Goal: Use online tool/utility: Utilize a website feature to perform a specific function

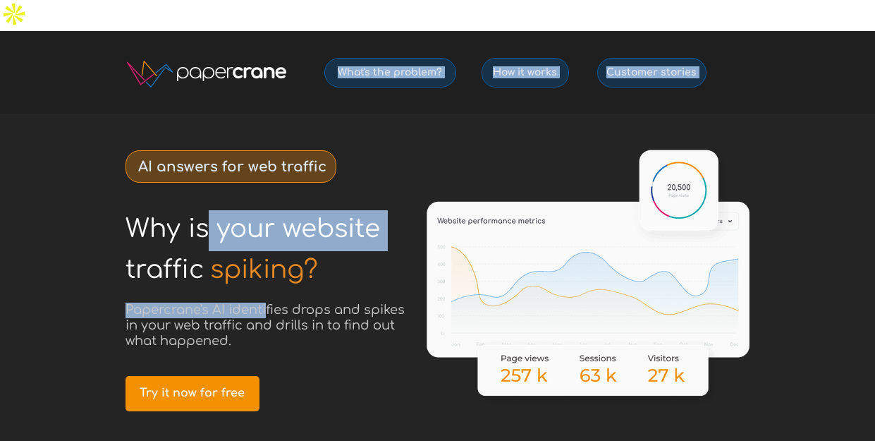
drag, startPoint x: 209, startPoint y: 190, endPoint x: 265, endPoint y: 281, distance: 106.0
click at [265, 31] on div "Why is your website © 2025 PapercraneAI Inc How it works What's the problem? Cu…" at bounding box center [437, 31] width 663 height 0
click at [265, 302] on span "Papercrane's AI identifies drops and spikes in your web traffic and drills in t…" at bounding box center [264, 324] width 279 height 45
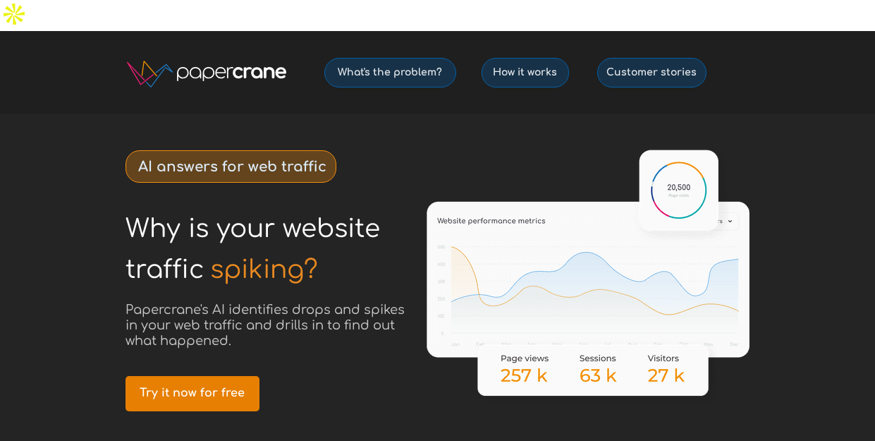
click at [196, 386] on span "Try it now for free" at bounding box center [192, 392] width 134 height 13
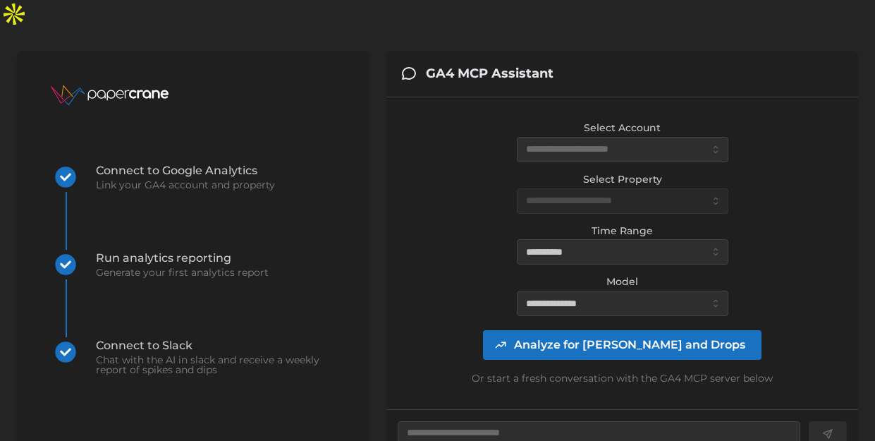
scroll to position [70, 0]
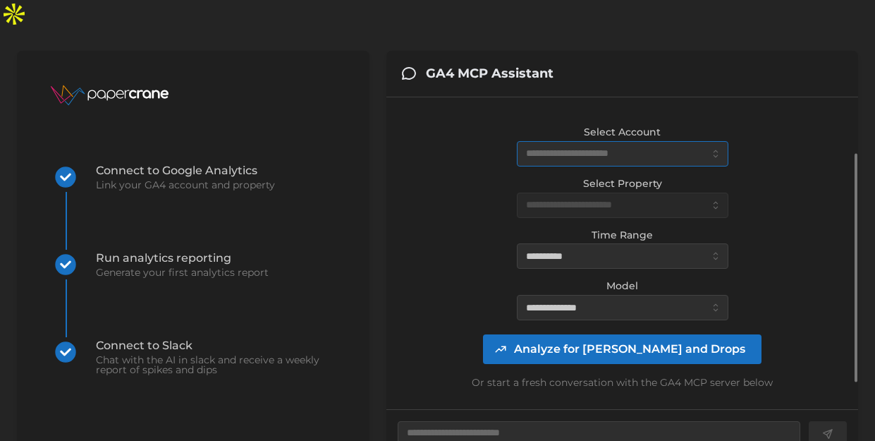
click at [668, 141] on input "Select Account" at bounding box center [622, 153] width 211 height 25
click at [639, 149] on span "[DOMAIN_NAME] (0 daily views)" at bounding box center [605, 153] width 157 height 16
type textarea "*"
type input "**********"
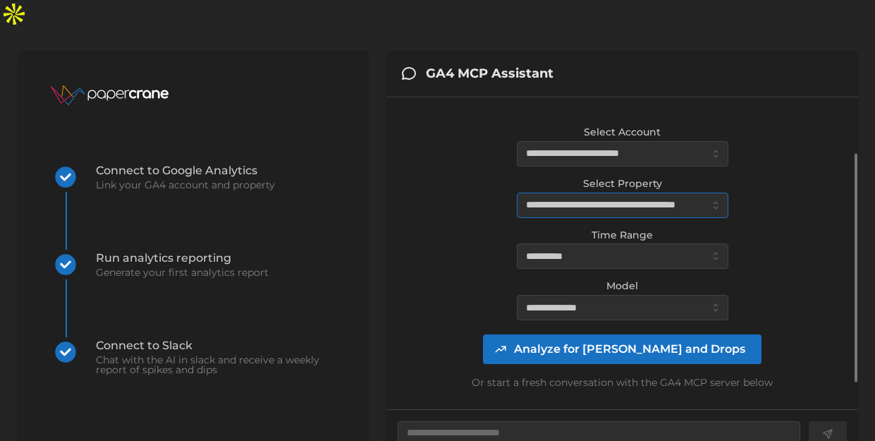
click at [624, 192] on input "**********" at bounding box center [622, 204] width 211 height 25
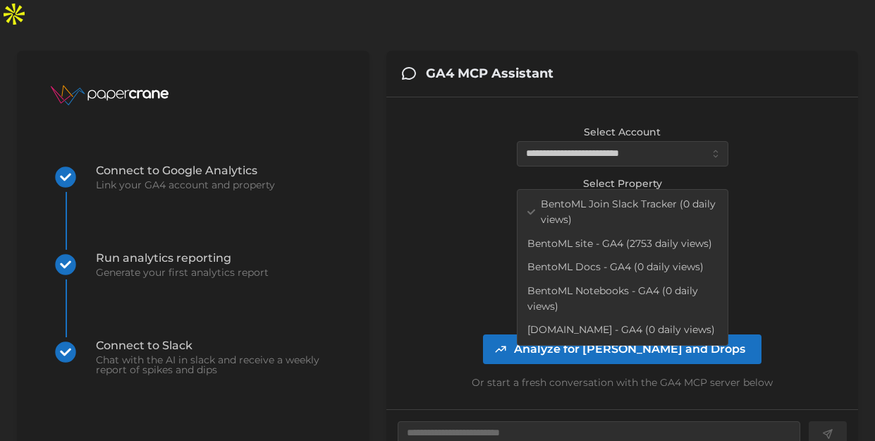
click at [670, 242] on span "BentoML site - GA4 (2753 daily views)" at bounding box center [619, 244] width 185 height 16
type textarea "*"
type input "**********"
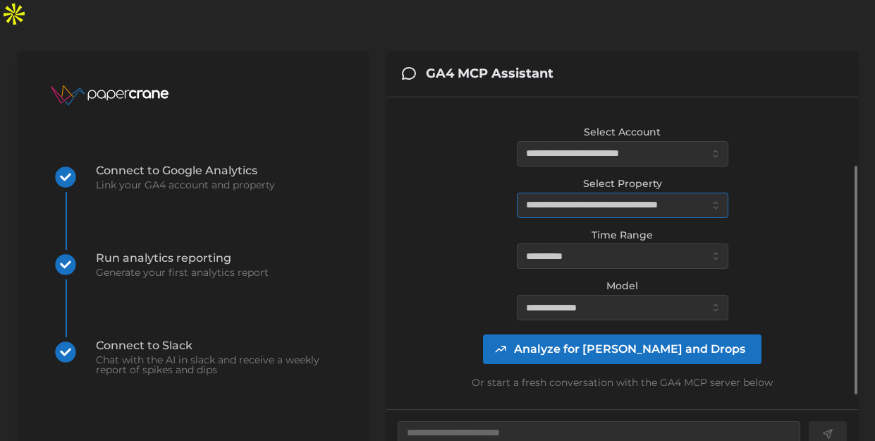
scroll to position [104, 0]
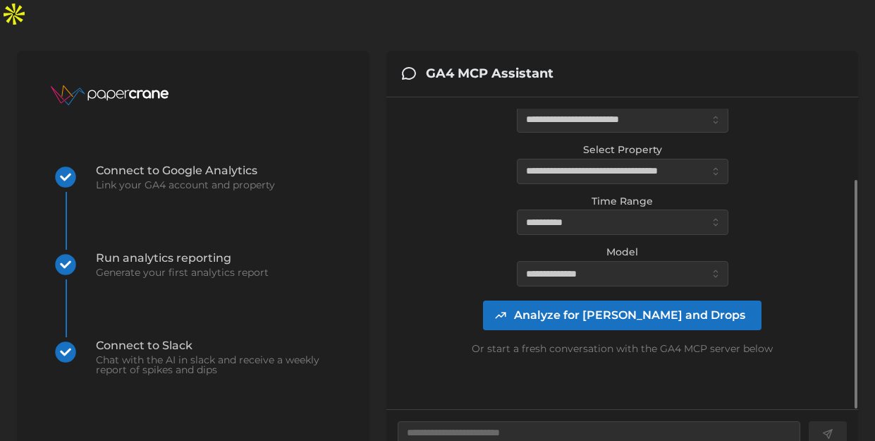
click at [660, 301] on span "Analyze for [PERSON_NAME] and Drops" at bounding box center [629, 315] width 231 height 28
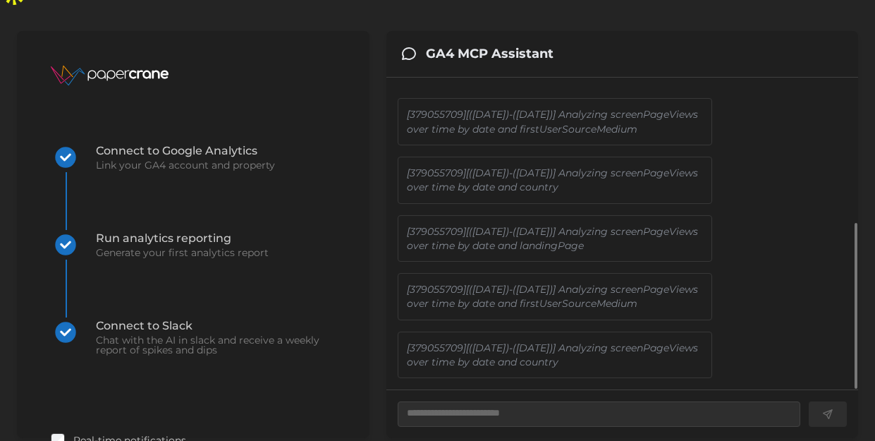
scroll to position [310, 0]
drag, startPoint x: 602, startPoint y: 125, endPoint x: 642, endPoint y: 135, distance: 41.2
click at [642, 166] on p "[379055709][([DATE])-([DATE])] Analyzing screenPageViews over time by date and …" at bounding box center [555, 180] width 296 height 29
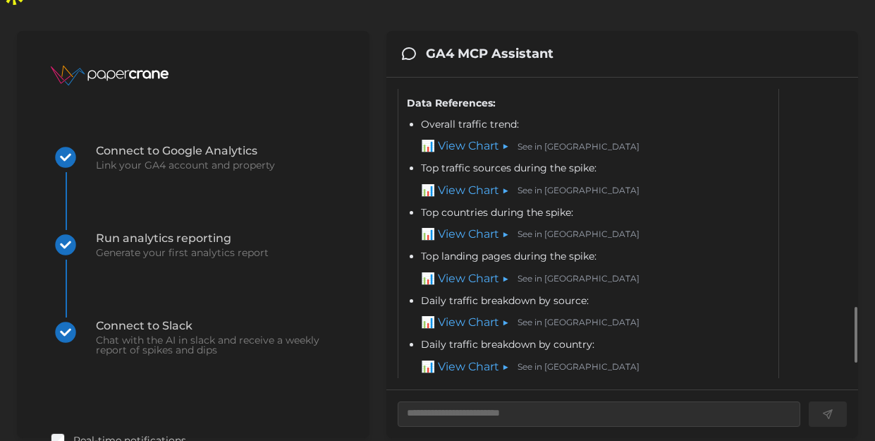
scroll to position [1229, 0]
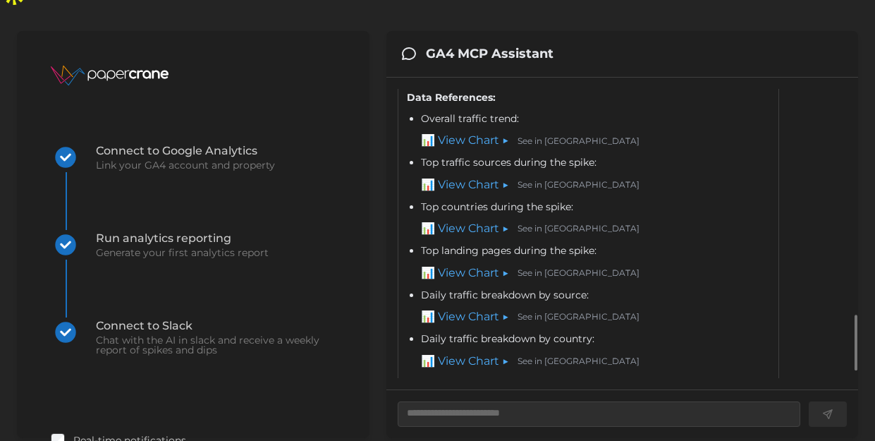
click at [467, 146] on link "📊 View Chart ▶" at bounding box center [465, 141] width 88 height 18
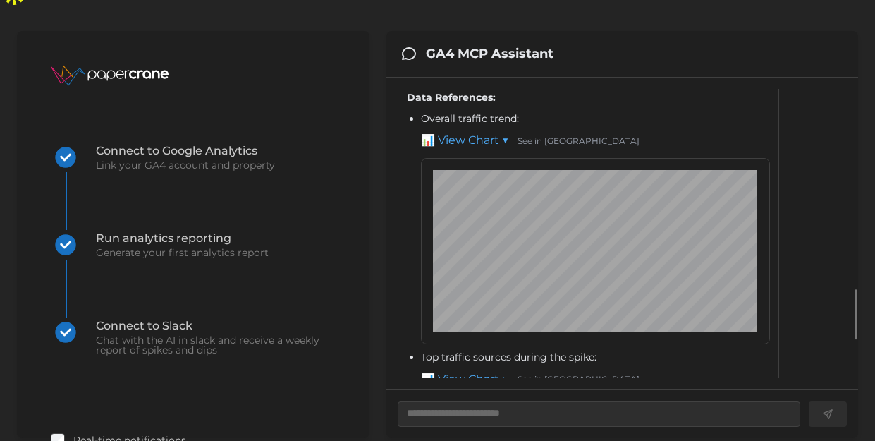
click at [475, 149] on link "📊 View Chart ▼" at bounding box center [465, 141] width 88 height 18
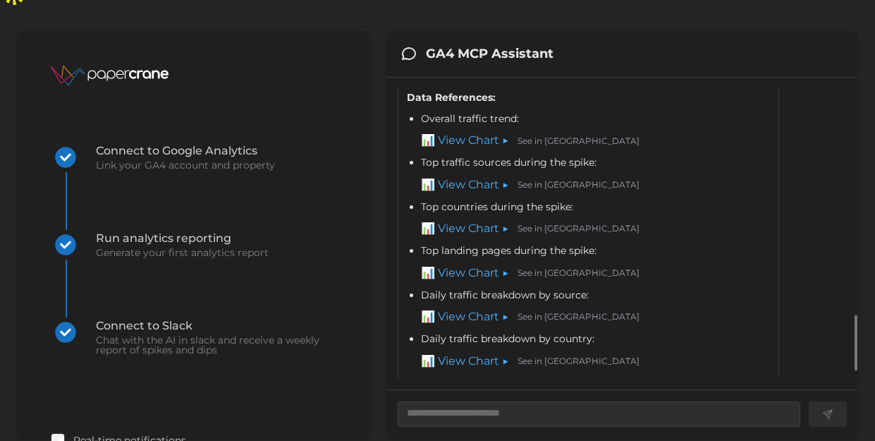
click at [479, 190] on link "📊 View Chart ▶" at bounding box center [465, 185] width 88 height 18
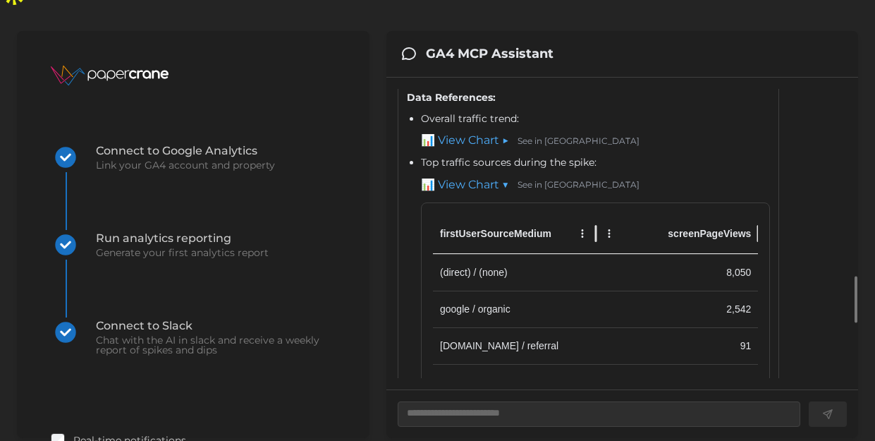
click at [484, 149] on link "📊 View Chart ▶" at bounding box center [465, 141] width 88 height 18
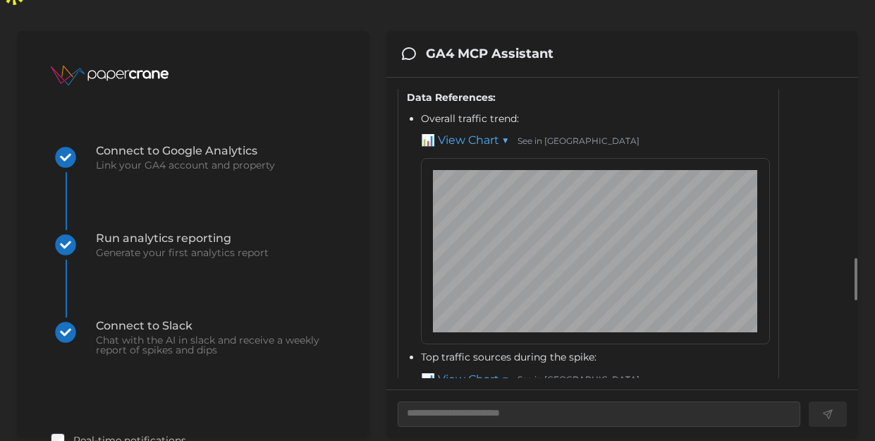
click at [553, 148] on link "See in GA4" at bounding box center [578, 141] width 122 height 13
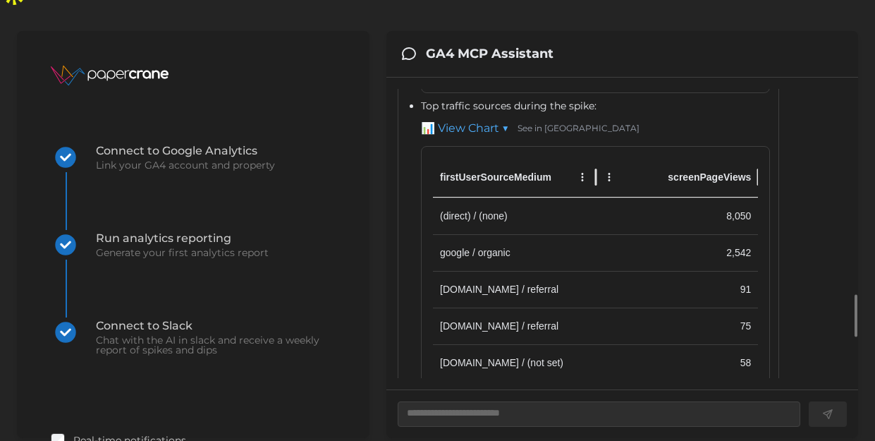
scroll to position [1477, 0]
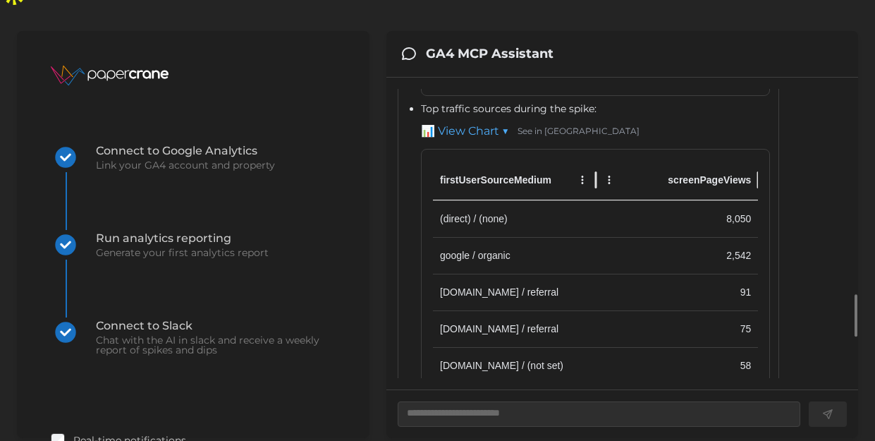
click at [468, 135] on link "📊 View Chart ▼" at bounding box center [465, 132] width 88 height 18
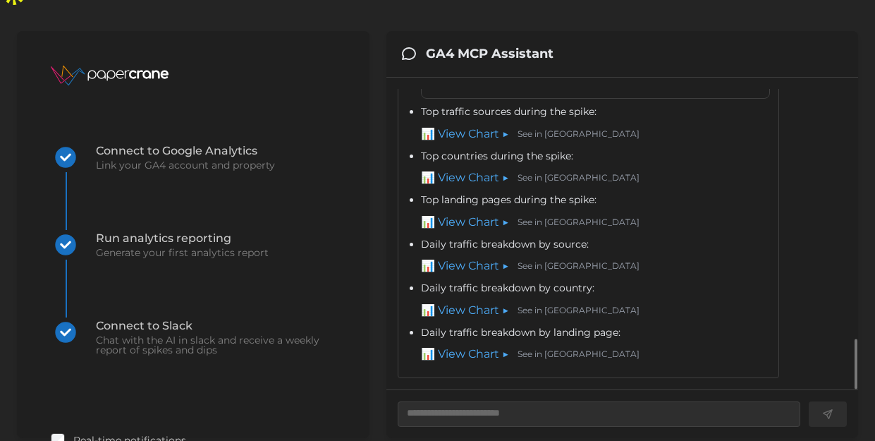
scroll to position [1518, 0]
click at [473, 214] on link "📊 View Chart ▶" at bounding box center [465, 223] width 88 height 18
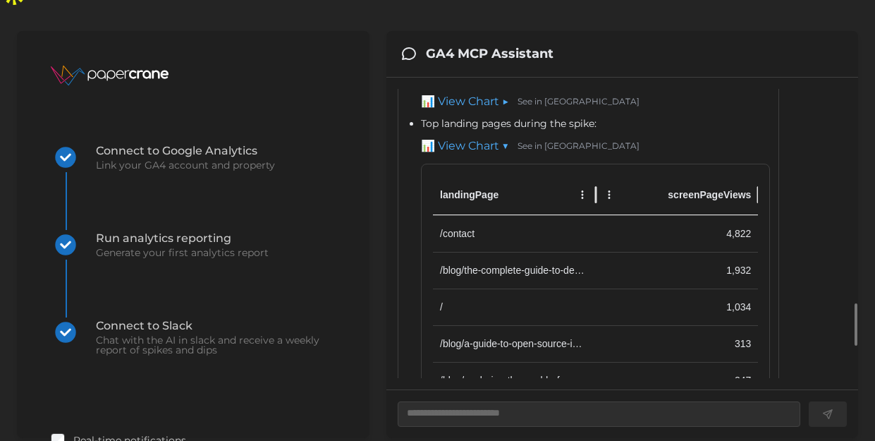
scroll to position [1548, 0]
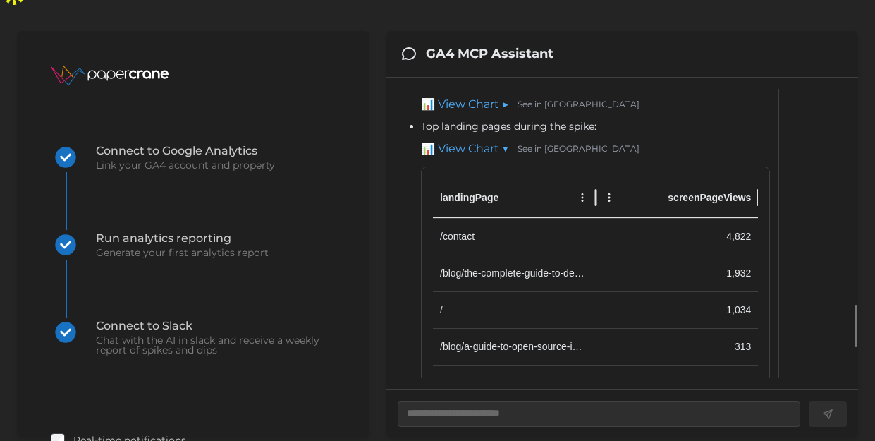
click at [534, 156] on link "See in GA4" at bounding box center [578, 148] width 122 height 13
click at [485, 156] on link "📊 View Chart ▼" at bounding box center [465, 149] width 88 height 18
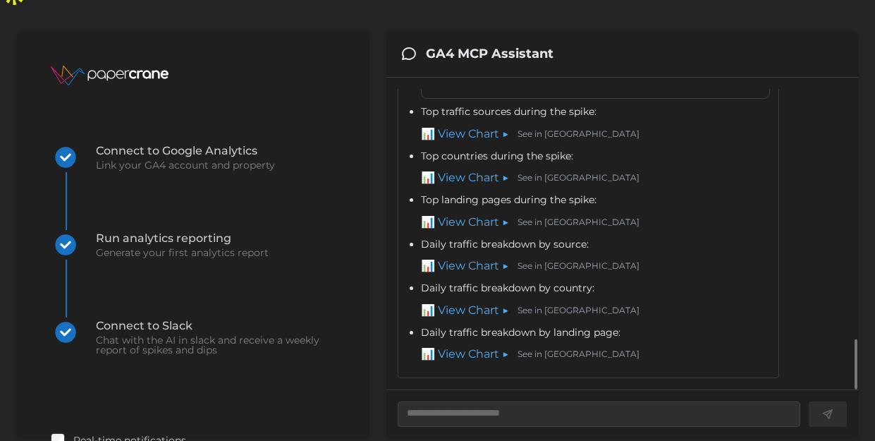
click at [477, 169] on link "📊 View Chart ▶" at bounding box center [465, 178] width 88 height 18
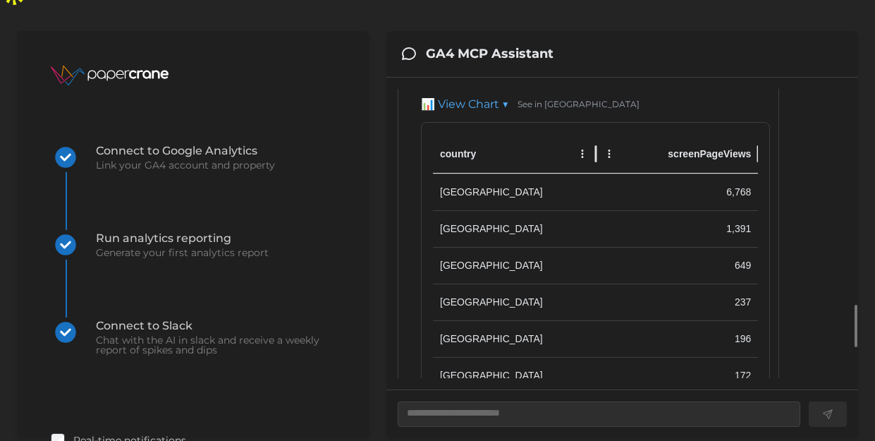
click at [473, 113] on link "📊 View Chart ▼" at bounding box center [465, 105] width 88 height 18
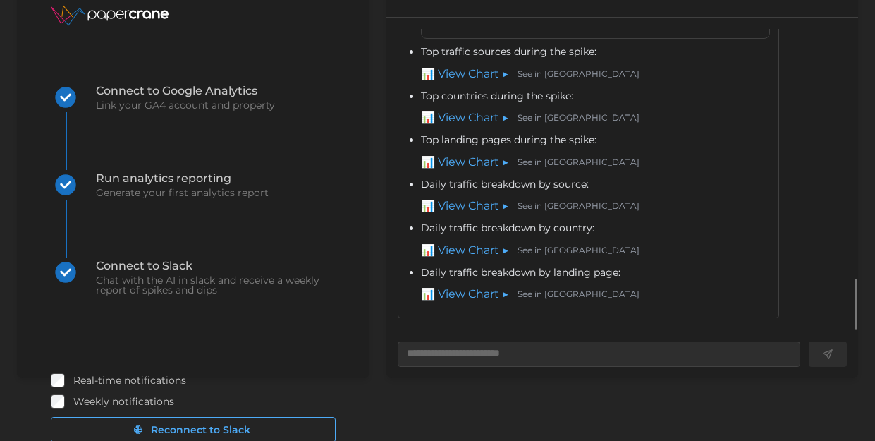
scroll to position [84, 0]
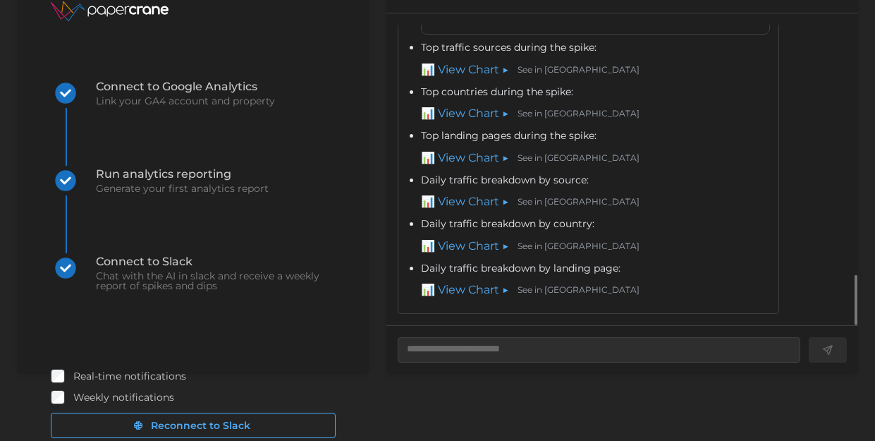
click at [483, 238] on link "📊 View Chart ▶" at bounding box center [465, 247] width 88 height 18
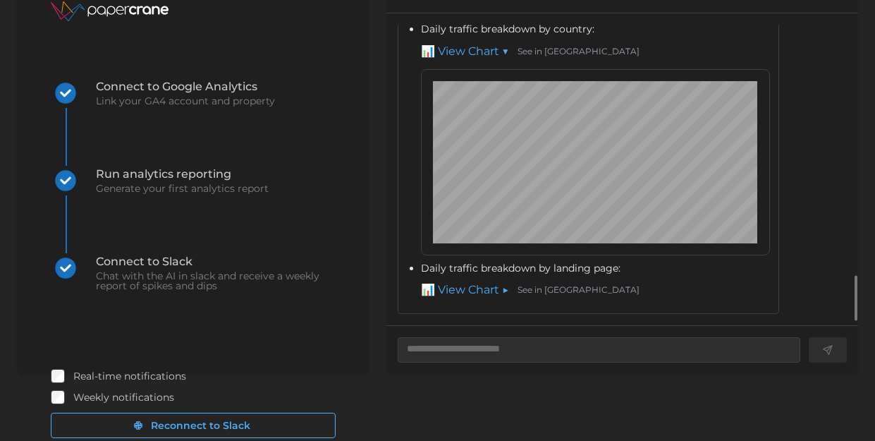
scroll to position [1701, 0]
click at [472, 281] on link "📊 View Chart ▶" at bounding box center [465, 290] width 88 height 18
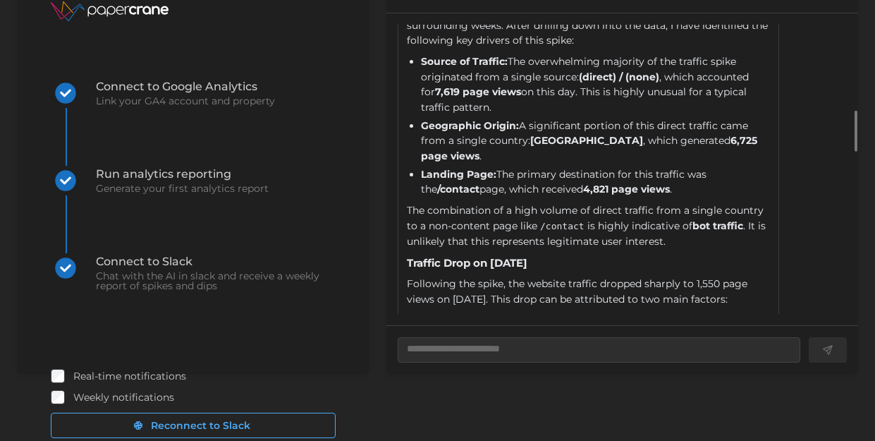
scroll to position [710, 0]
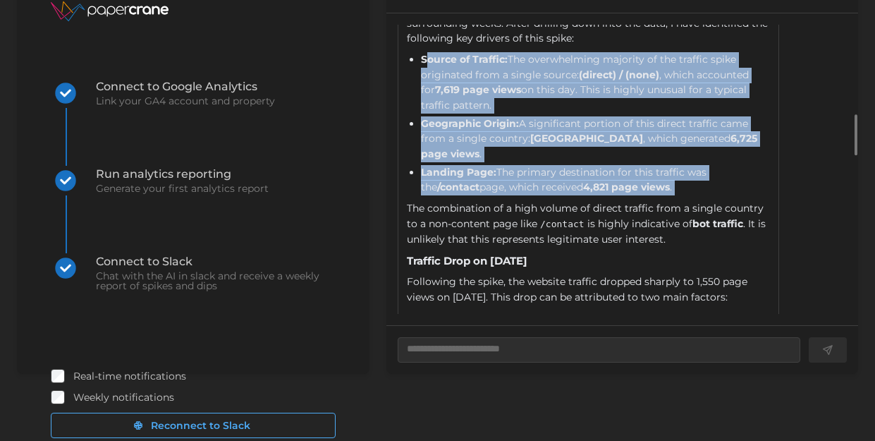
drag, startPoint x: 429, startPoint y: 71, endPoint x: 636, endPoint y: 191, distance: 238.8
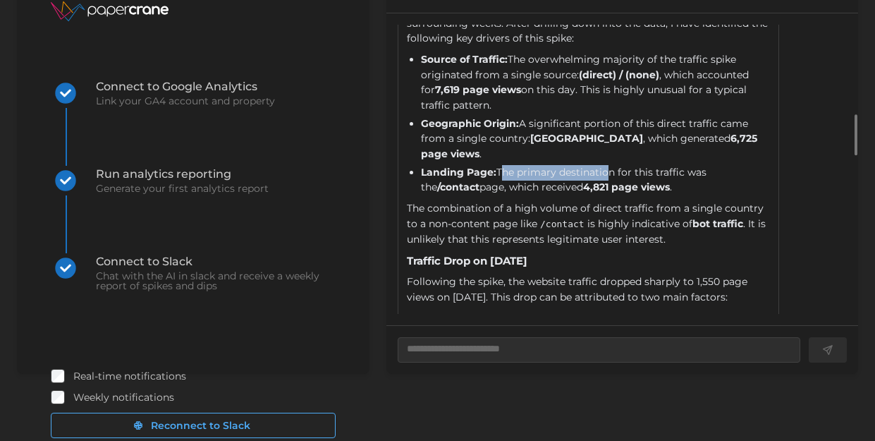
drag, startPoint x: 499, startPoint y: 167, endPoint x: 603, endPoint y: 170, distance: 104.4
click at [603, 170] on li "Landing Page: The primary destination for this traffic was the /contact page, w…" at bounding box center [595, 180] width 349 height 30
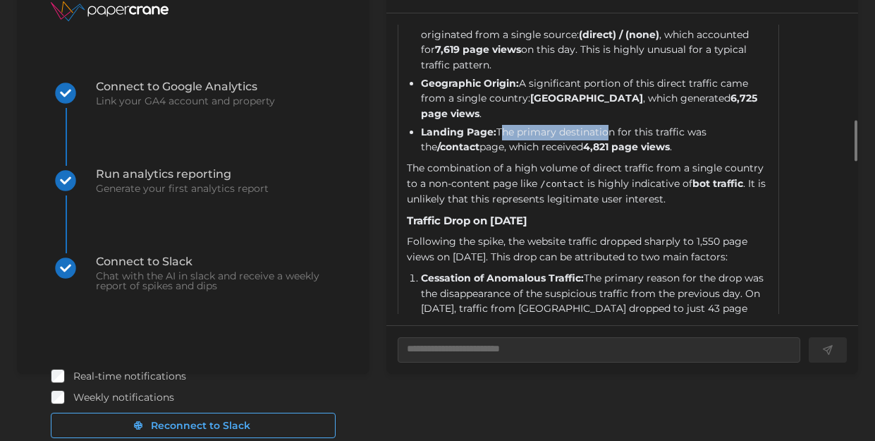
scroll to position [751, 0]
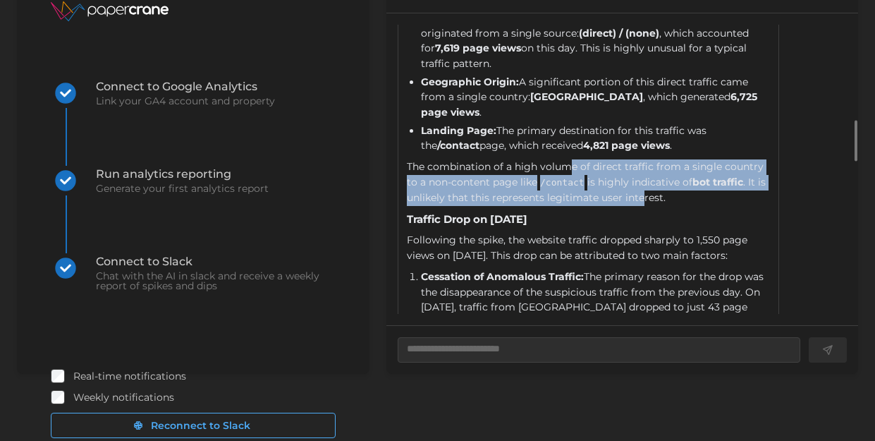
drag, startPoint x: 567, startPoint y: 165, endPoint x: 653, endPoint y: 193, distance: 90.5
click at [653, 193] on div "The combination of a high volume of direct traffic from a single country to a n…" at bounding box center [588, 182] width 363 height 46
drag, startPoint x: 687, startPoint y: 192, endPoint x: 486, endPoint y: 161, distance: 203.4
click at [486, 161] on div "The combination of a high volume of direct traffic from a single country to a n…" at bounding box center [588, 182] width 363 height 46
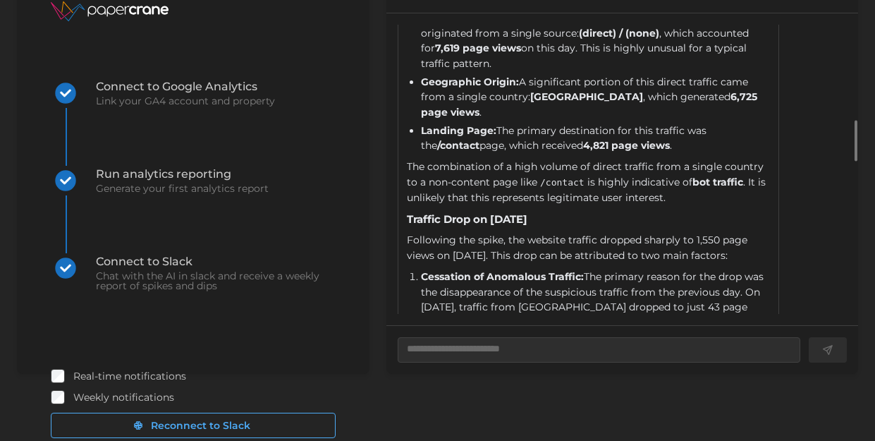
click at [733, 184] on div "The combination of a high volume of direct traffic from a single country to a n…" at bounding box center [588, 182] width 363 height 46
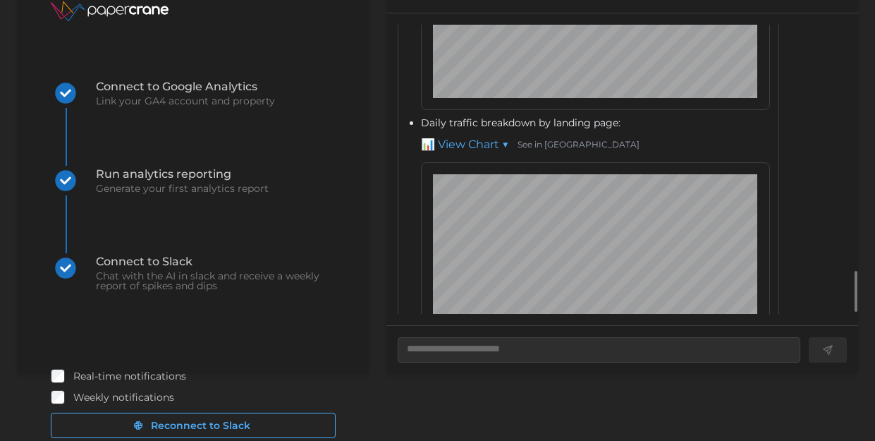
scroll to position [1770, 0]
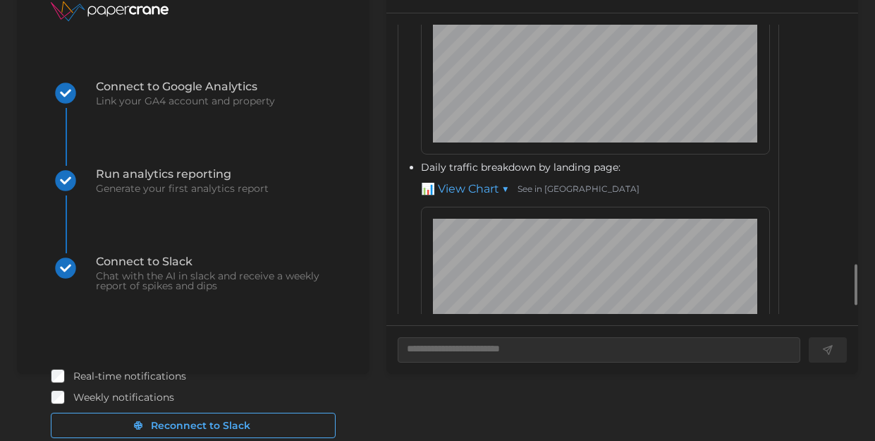
click at [507, 197] on link "📊 View Chart ▼" at bounding box center [465, 189] width 88 height 18
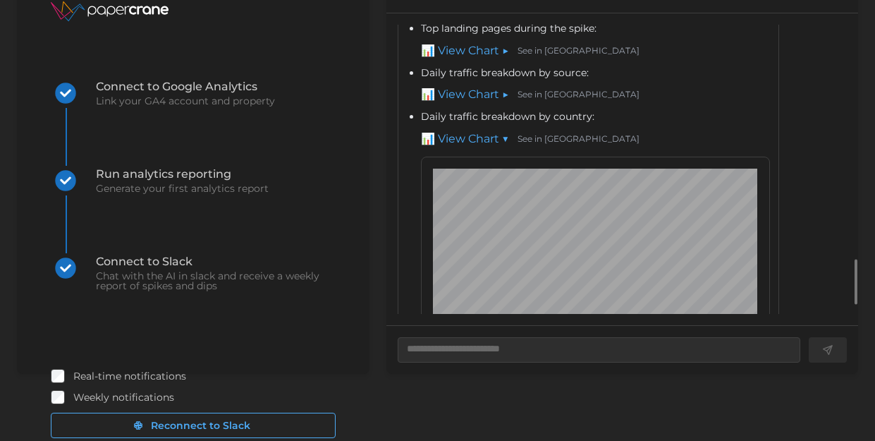
click at [502, 148] on link "📊 View Chart ▼" at bounding box center [465, 139] width 88 height 18
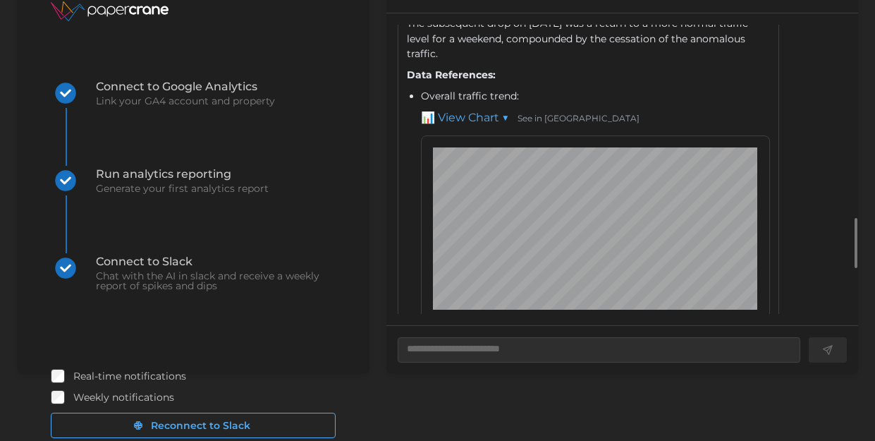
scroll to position [1163, 0]
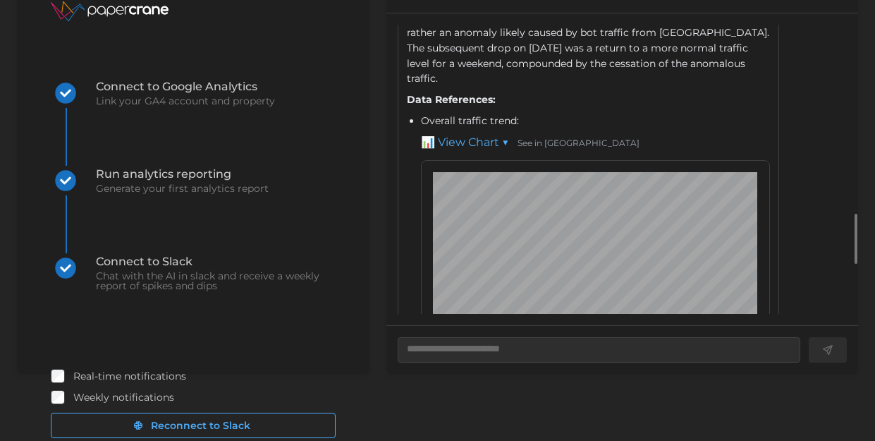
click at [497, 149] on link "📊 View Chart ▼" at bounding box center [465, 143] width 88 height 18
type textarea "*"
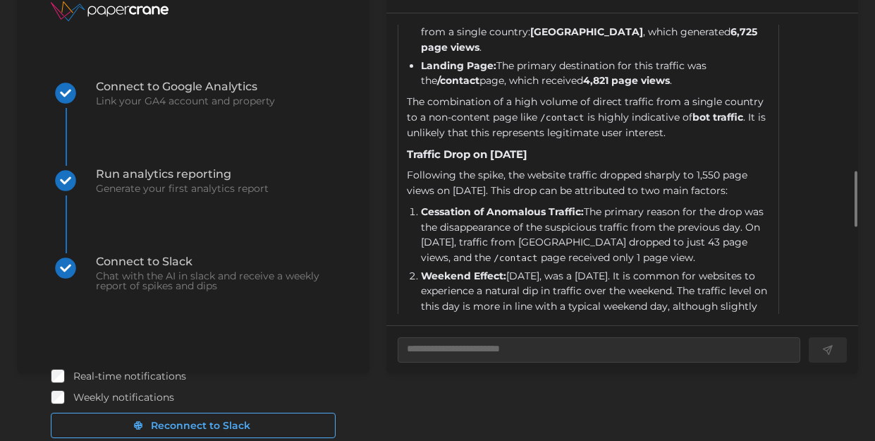
scroll to position [1324, 0]
